Goal: Transaction & Acquisition: Purchase product/service

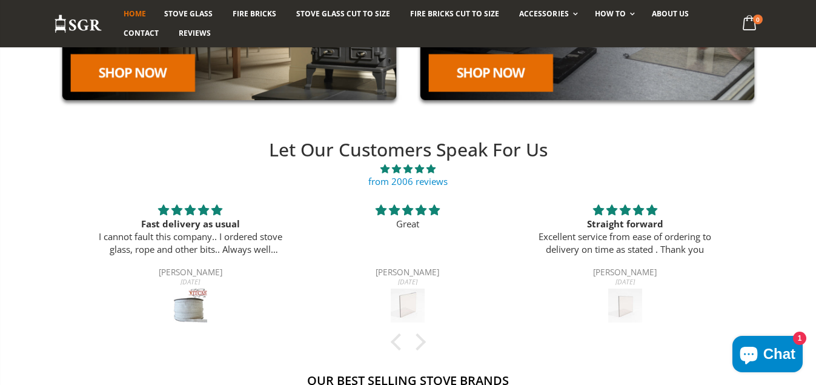
scroll to position [202, 0]
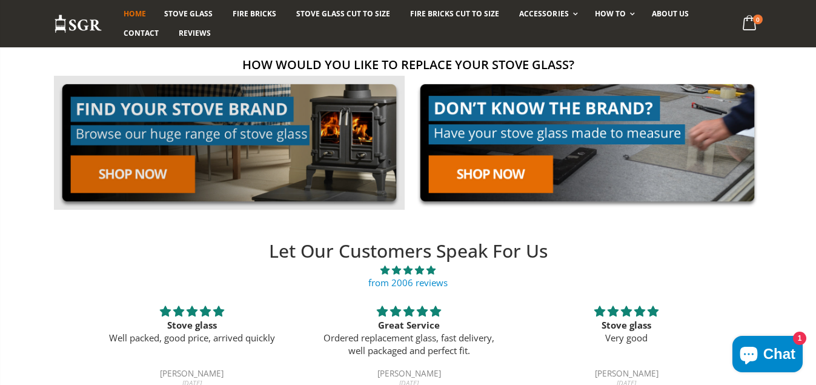
click at [133, 170] on link at bounding box center [229, 143] width 351 height 134
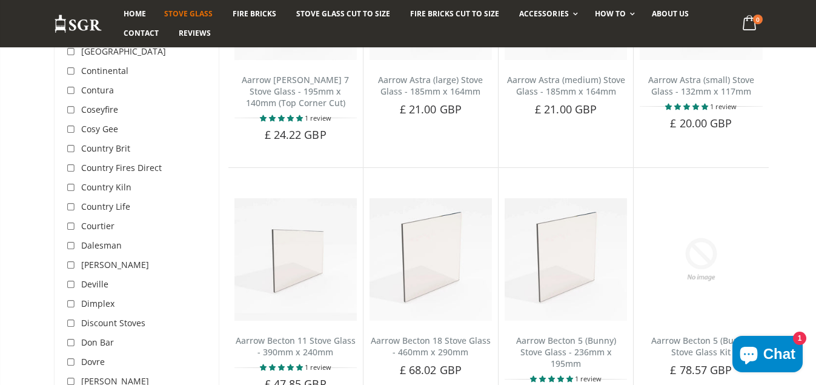
scroll to position [1312, 0]
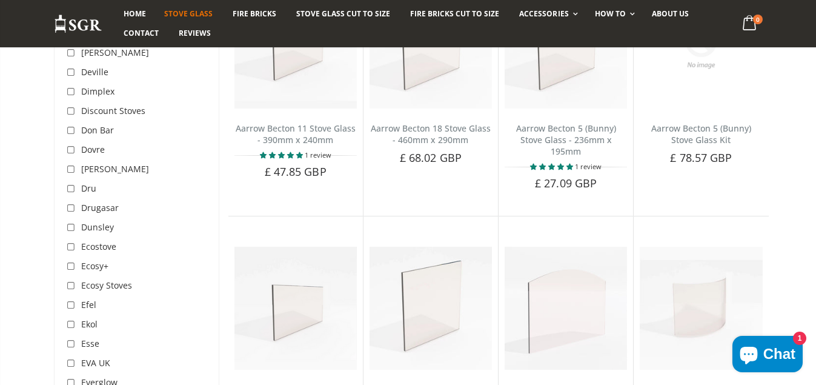
click at [71, 338] on input "checkbox" at bounding box center [73, 344] width 12 height 12
checkbox input "true"
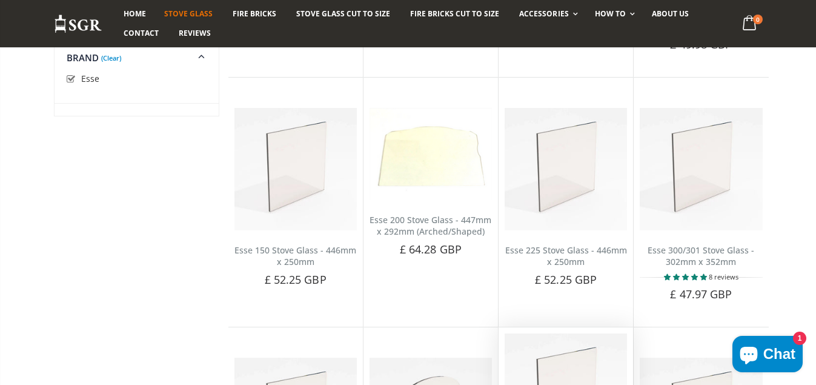
scroll to position [404, 0]
